Goal: Task Accomplishment & Management: Manage account settings

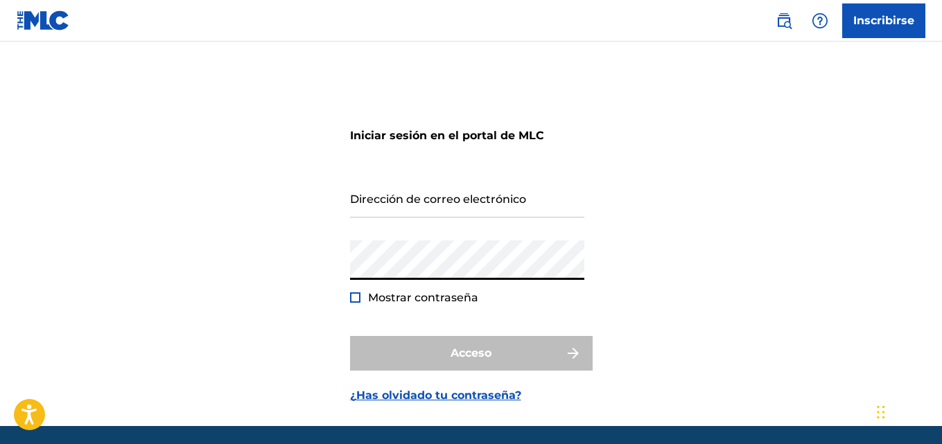
type input "[EMAIL_ADDRESS][DOMAIN_NAME]"
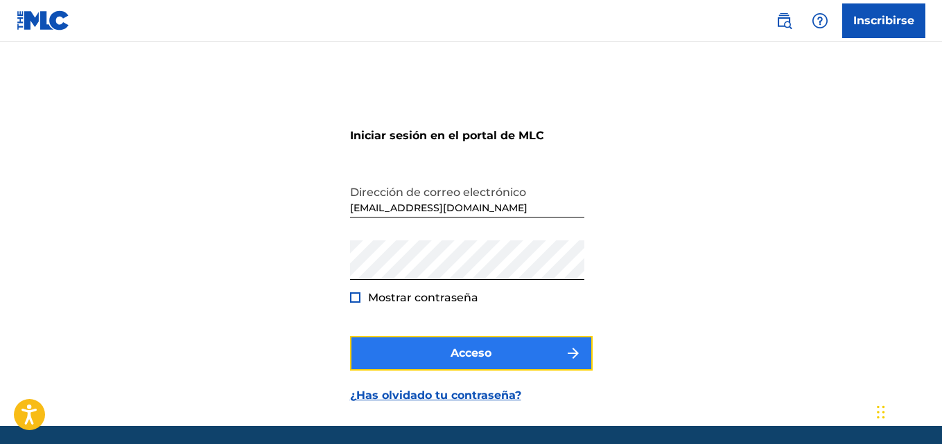
click at [472, 347] on font "Acceso" at bounding box center [471, 353] width 41 height 13
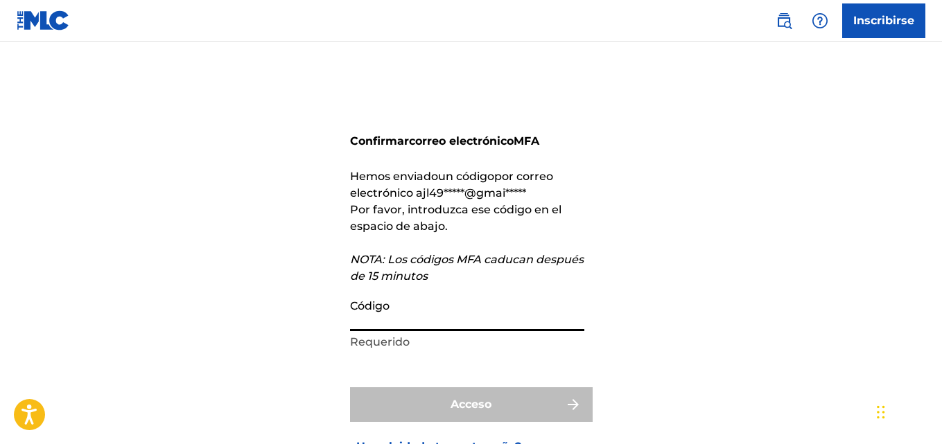
click at [397, 318] on input "Código" at bounding box center [467, 312] width 234 height 40
paste input "106701"
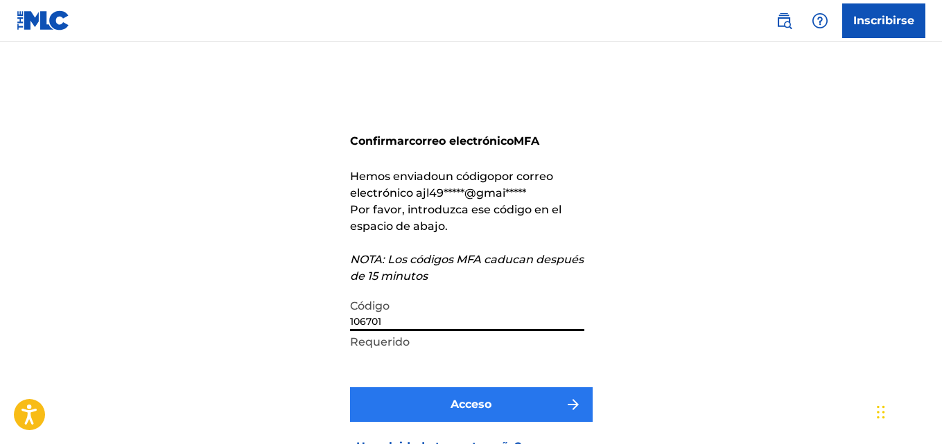
type input "106701"
click at [472, 399] on font "Acceso" at bounding box center [471, 404] width 41 height 13
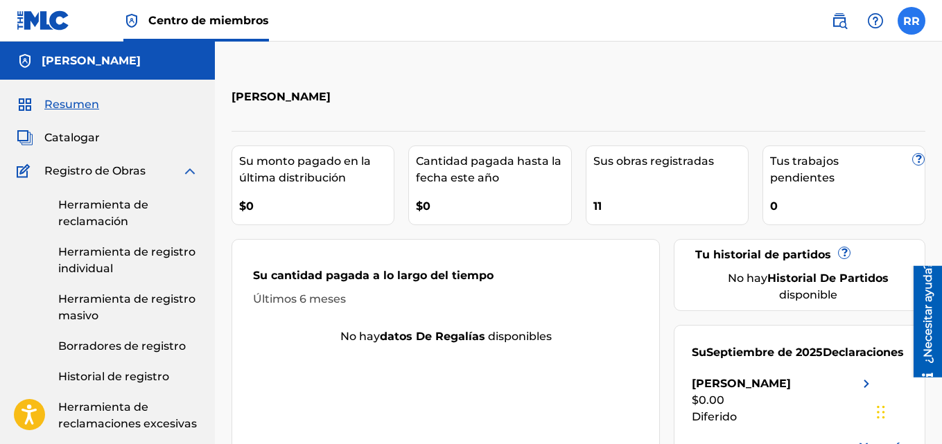
click at [919, 17] on label at bounding box center [912, 21] width 28 height 28
click at [912, 21] on input "RR [PERSON_NAME] [EMAIL_ADDRESS][DOMAIN_NAME] Preferencias de notificación Perf…" at bounding box center [912, 21] width 0 height 0
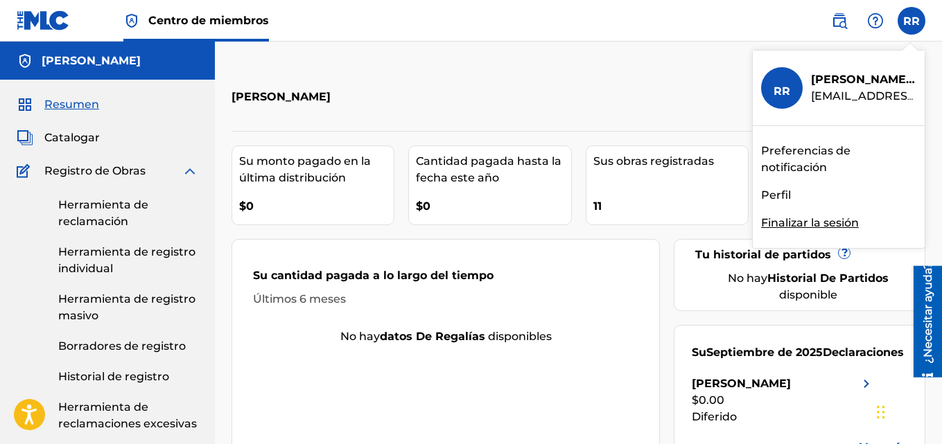
click at [811, 220] on font "Finalizar la sesión" at bounding box center [810, 222] width 98 height 13
click at [912, 21] on input "RR [PERSON_NAME] [EMAIL_ADDRESS][DOMAIN_NAME] Preferencias de notificación Perf…" at bounding box center [912, 21] width 0 height 0
